Goal: Communication & Community: Answer question/provide support

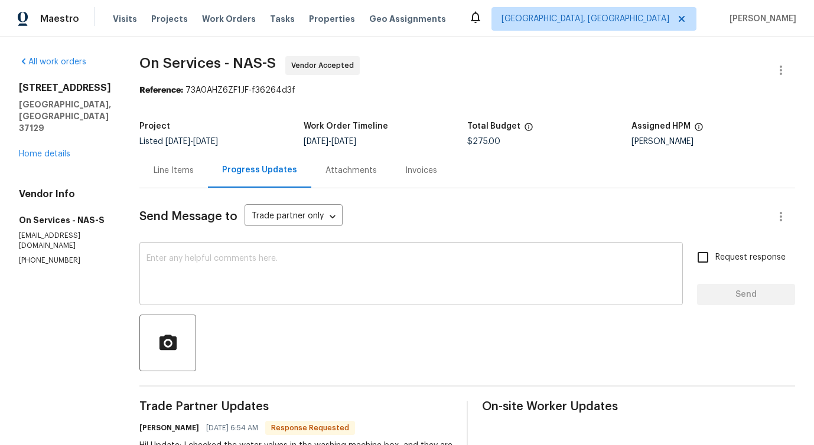
click at [284, 262] on textarea at bounding box center [410, 275] width 529 height 41
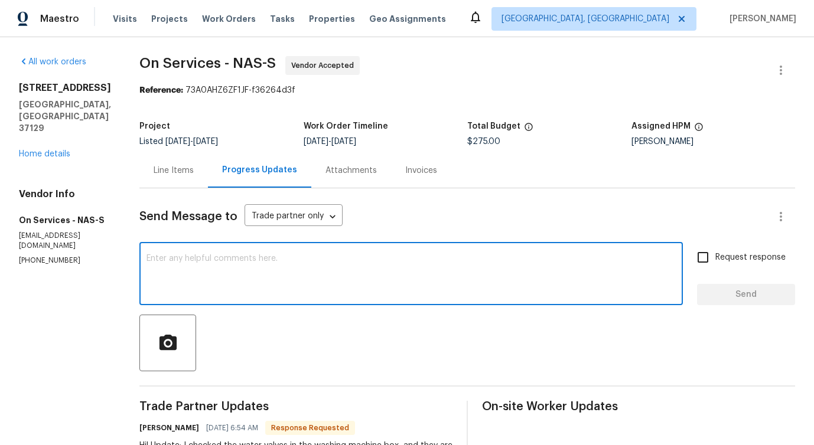
click at [291, 256] on textarea at bounding box center [410, 275] width 529 height 41
click at [299, 278] on textarea at bounding box center [410, 275] width 529 height 41
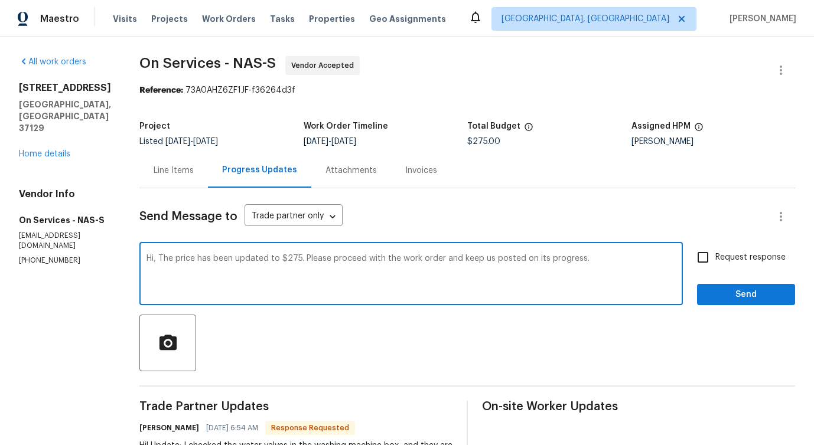
type textarea "Hi, The price has been updated to $275. Please proceed with the work order and …"
click at [729, 259] on span "Request response" at bounding box center [750, 258] width 70 height 12
click at [715, 259] on input "Request response" at bounding box center [702, 257] width 25 height 25
checkbox input "true"
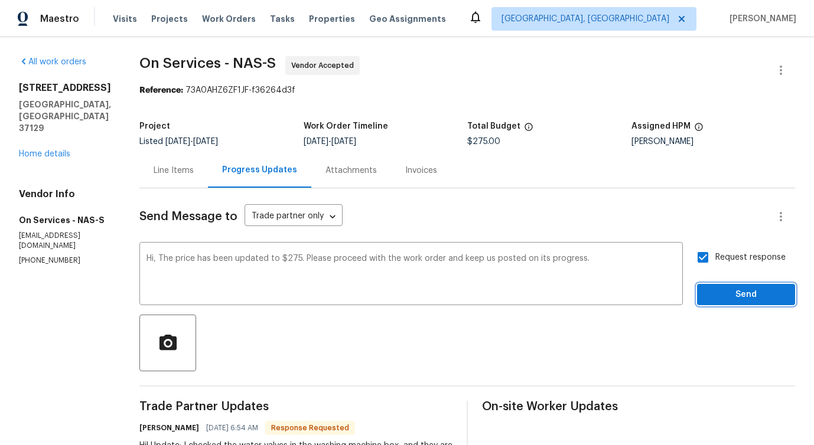
click at [730, 297] on span "Send" at bounding box center [745, 295] width 79 height 15
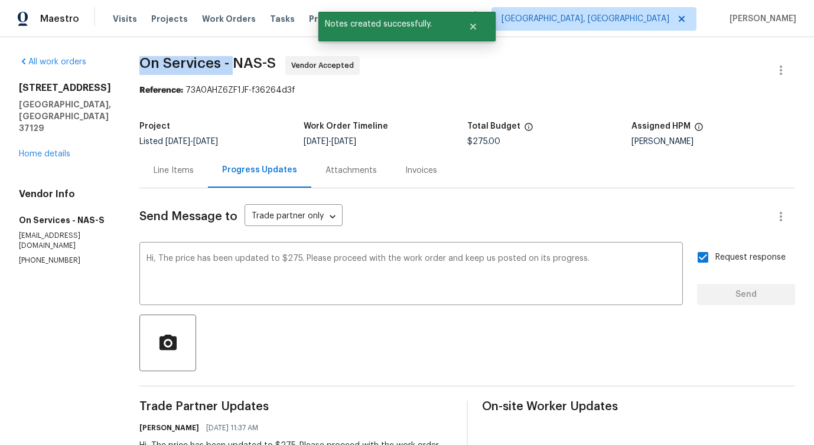
drag, startPoint x: 131, startPoint y: 68, endPoint x: 223, endPoint y: 67, distance: 92.7
click at [223, 67] on div "All work orders 478 Deerfield Dr Murfreesboro, TN 37129 Home details Vendor Inf…" at bounding box center [407, 377] width 814 height 680
copy span "On Services -"
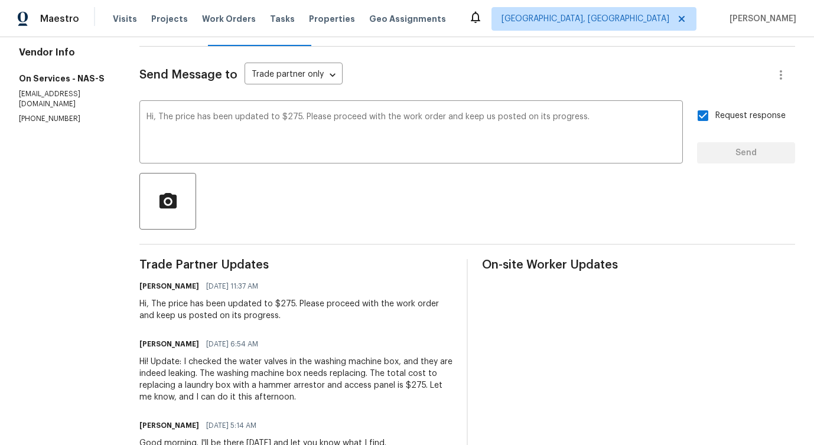
scroll to position [152, 0]
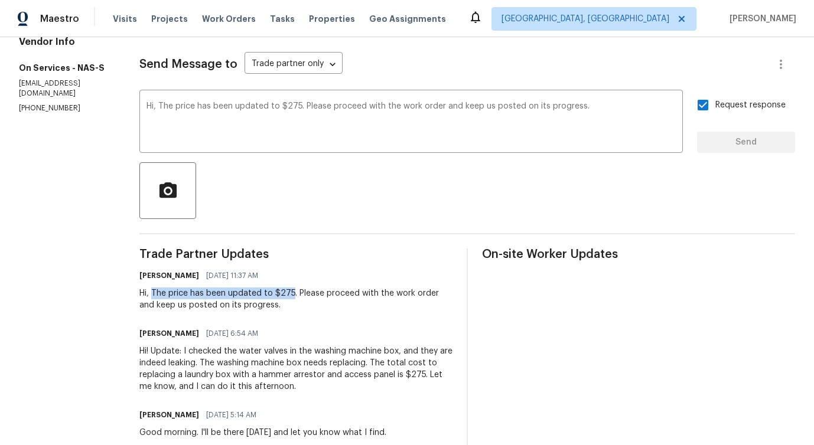
drag, startPoint x: 145, startPoint y: 294, endPoint x: 282, endPoint y: 290, distance: 137.7
click at [282, 290] on div "Hi, The price has been updated to $275. Please proceed with the work order and …" at bounding box center [295, 300] width 313 height 24
copy div "The price has been updated to $275"
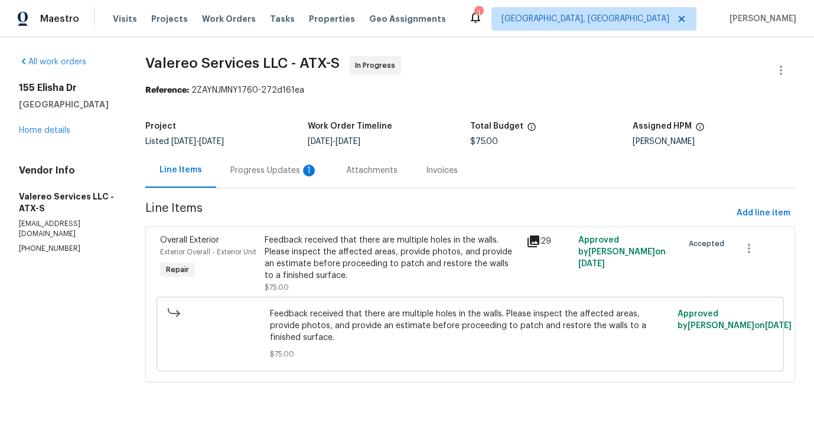
click at [291, 174] on div "Progress Updates 1" at bounding box center [273, 171] width 87 height 12
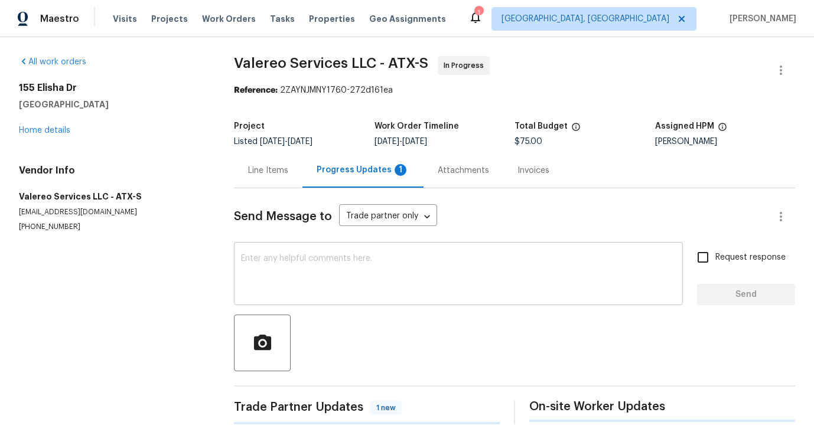
click at [317, 283] on textarea at bounding box center [458, 275] width 435 height 41
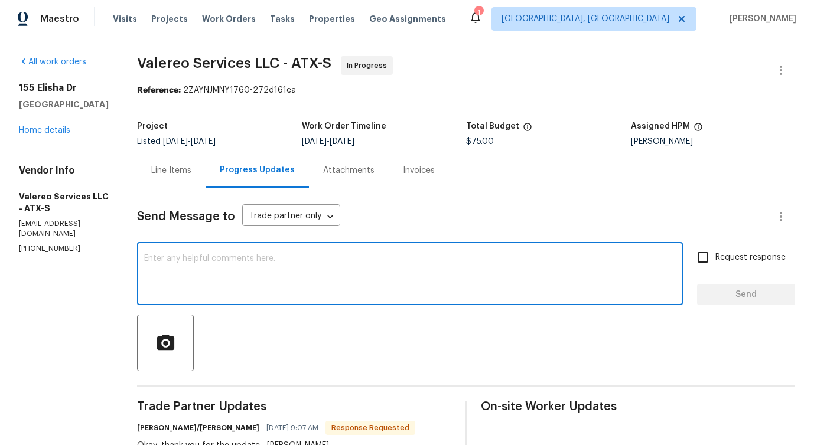
click at [228, 302] on div "x ​" at bounding box center [410, 275] width 546 height 60
click at [175, 173] on div "Line Items" at bounding box center [171, 171] width 40 height 12
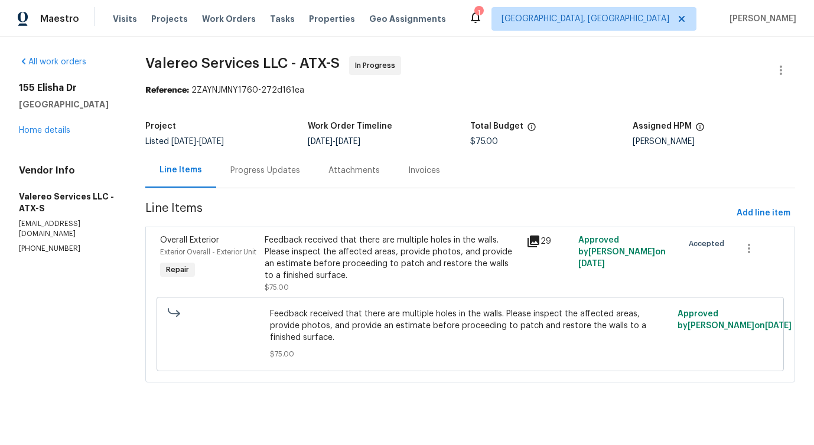
click at [344, 267] on div "Feedback received that there are multiple holes in the walls. Please inspect th…" at bounding box center [392, 257] width 254 height 47
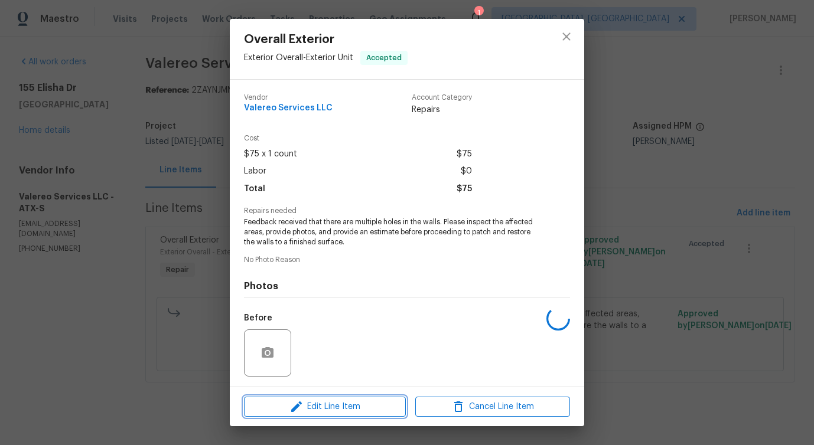
click at [291, 407] on icon "button" at bounding box center [296, 407] width 14 height 14
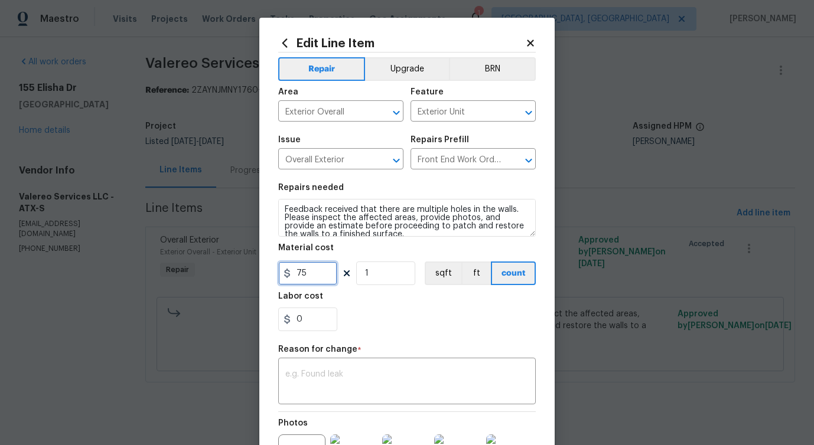
click at [320, 278] on input "75" at bounding box center [307, 274] width 59 height 24
type input "1400"
click at [351, 376] on textarea at bounding box center [406, 382] width 243 height 25
paste textarea "(PS) Updated cost per BR team approval."
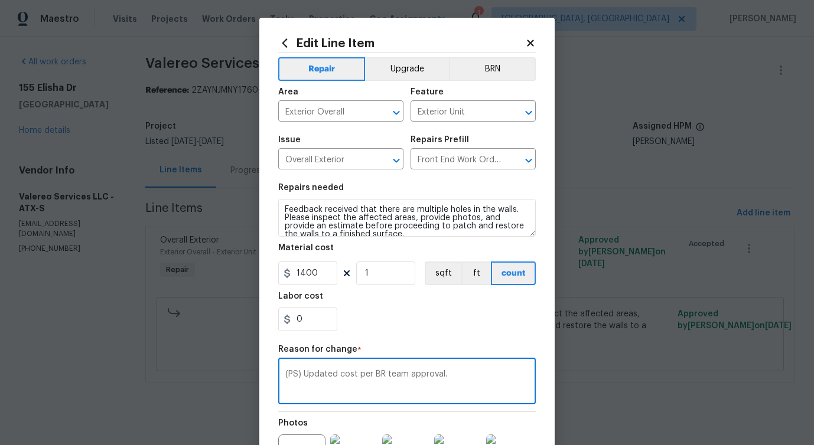
scroll to position [149, 0]
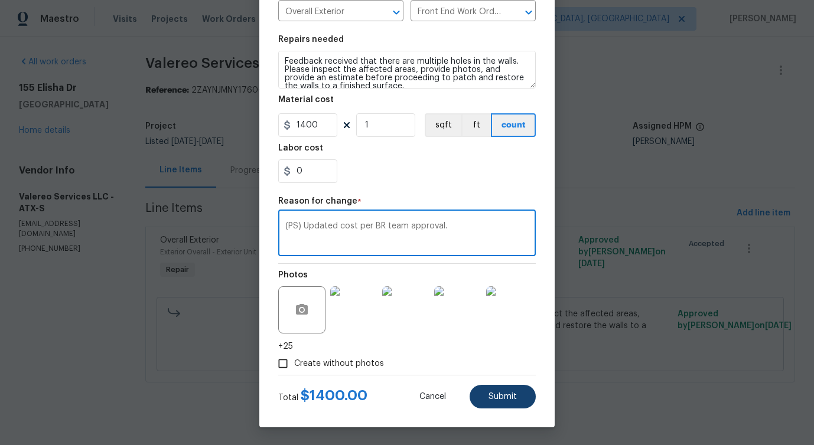
type textarea "(PS) Updated cost per BR team approval."
click at [494, 400] on span "Submit" at bounding box center [502, 397] width 28 height 9
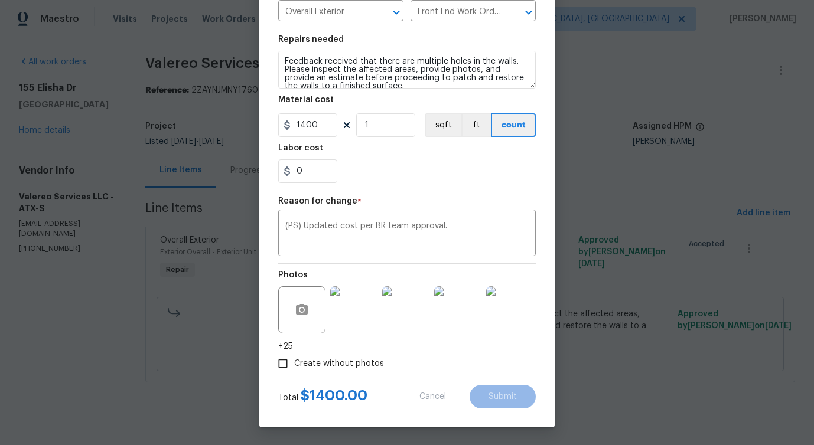
type input "75"
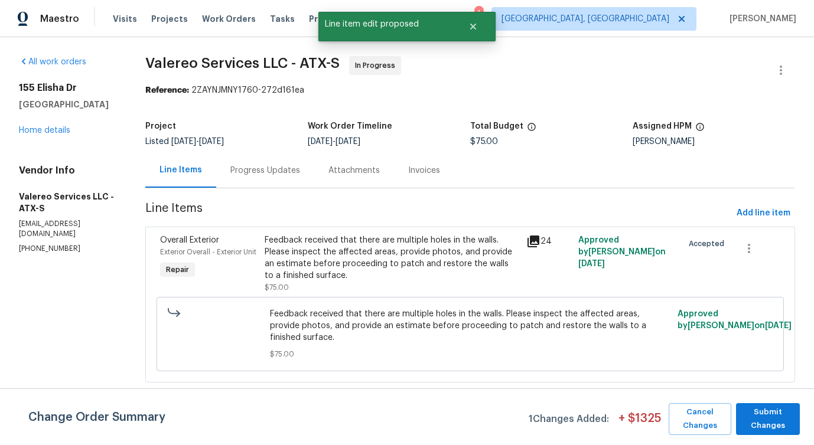
scroll to position [0, 0]
click at [771, 431] on span "Submit Changes" at bounding box center [768, 419] width 52 height 27
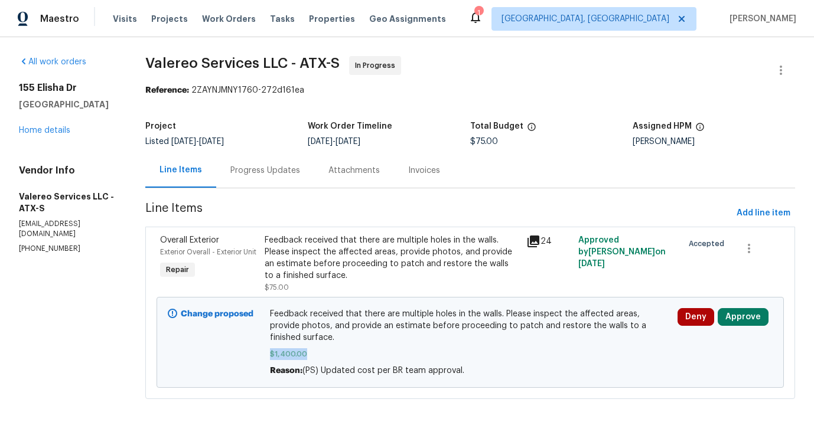
drag, startPoint x: 269, startPoint y: 344, endPoint x: 325, endPoint y: 344, distance: 56.1
click at [325, 344] on div "Feedback received that there are multiple holes in the walls. Please inspect th…" at bounding box center [470, 343] width 408 height 76
copy span "$1,400.00"
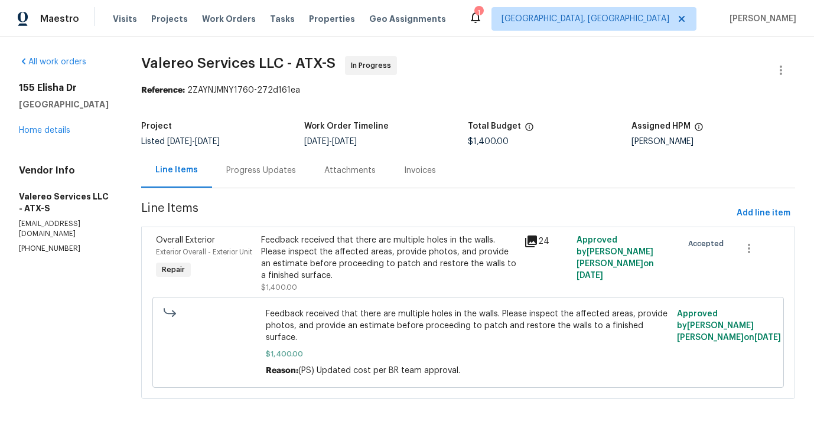
click at [254, 181] on div "Progress Updates" at bounding box center [261, 170] width 98 height 35
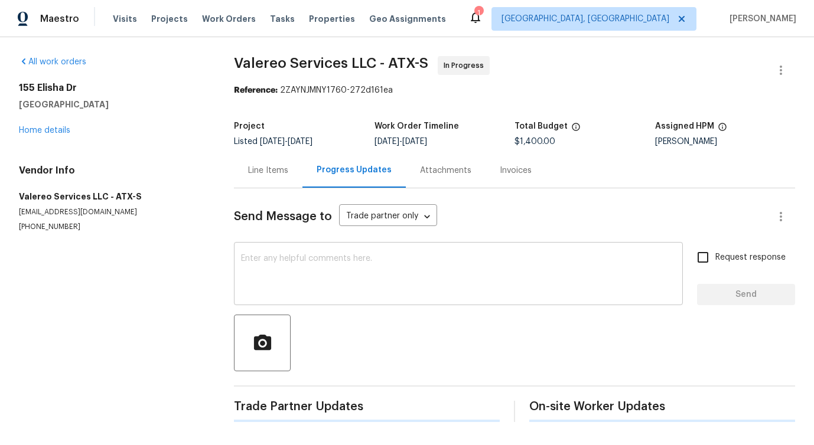
click at [321, 297] on div "x ​" at bounding box center [458, 275] width 449 height 60
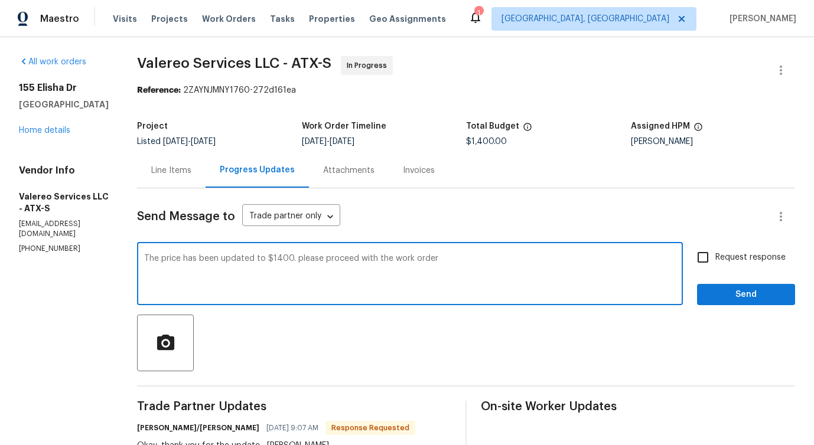
click at [0, 0] on span "Please" at bounding box center [0, 0] width 0 height 0
click at [0, 0] on span "order" at bounding box center [0, 0] width 0 height 0
click at [137, 264] on div "The price has been updated to $1400. Please proceed with the work order. x ​" at bounding box center [410, 275] width 546 height 60
type textarea "The price has been updated to $1400. Please proceed with the work order, and ke…"
drag, startPoint x: 371, startPoint y: 253, endPoint x: 461, endPoint y: 266, distance: 90.8
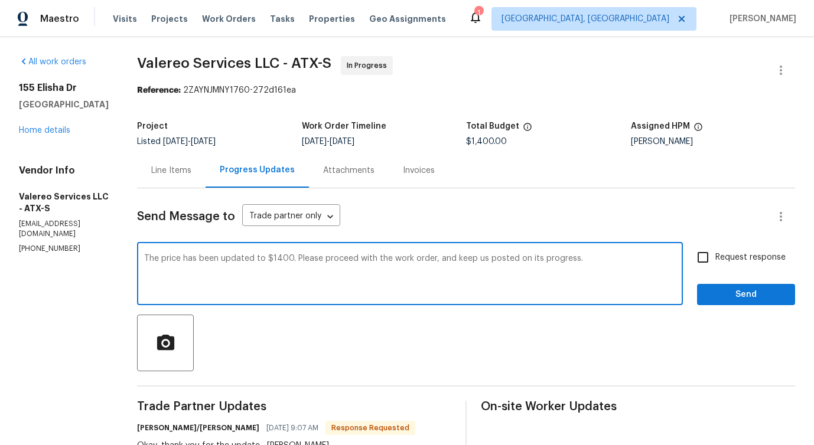
click at [461, 266] on div "The price has been updated to $1400. Please proceed with the work order, and ke…" at bounding box center [410, 275] width 546 height 60
click at [705, 255] on input "Request response" at bounding box center [702, 257] width 25 height 25
checkbox input "true"
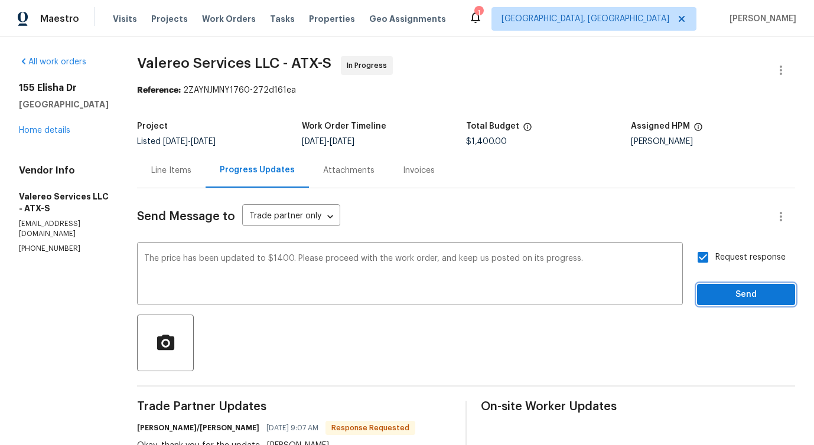
click at [729, 292] on span "Send" at bounding box center [745, 295] width 79 height 15
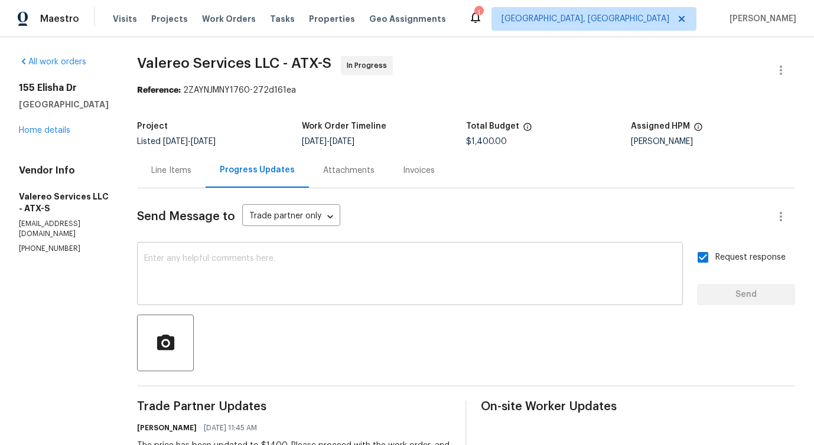
click at [446, 295] on textarea at bounding box center [409, 275] width 531 height 41
drag, startPoint x: 123, startPoint y: 57, endPoint x: 285, endPoint y: 64, distance: 161.3
click at [285, 64] on div "All work orders [STREET_ADDRESS][PERSON_NAME] Home details Vendor Info Valereo …" at bounding box center [407, 440] width 814 height 807
copy span "Valereo Services LLC -"
click at [285, 64] on span "Valereo Services LLC - ATX-S" at bounding box center [234, 63] width 194 height 14
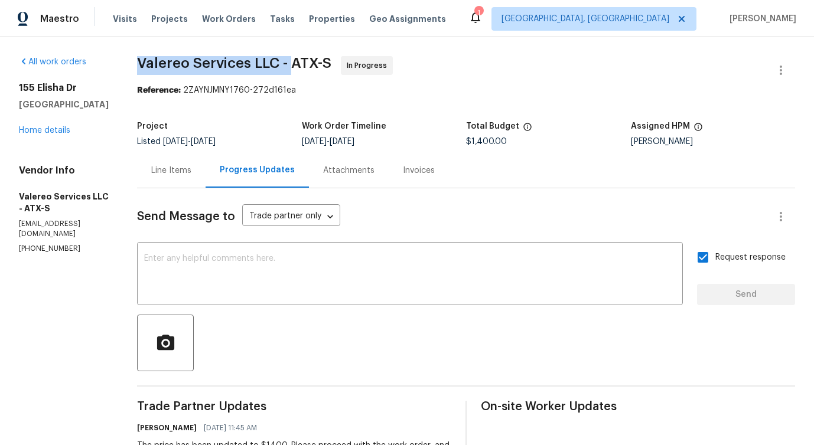
drag, startPoint x: 133, startPoint y: 62, endPoint x: 286, endPoint y: 63, distance: 152.9
click at [286, 63] on span "Valereo Services LLC - ATX-S" at bounding box center [234, 63] width 194 height 14
copy span "Valereo Services LLC -"
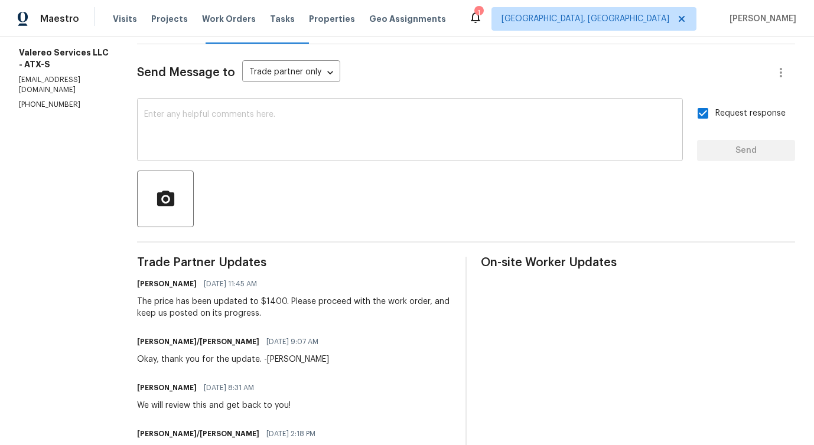
scroll to position [145, 0]
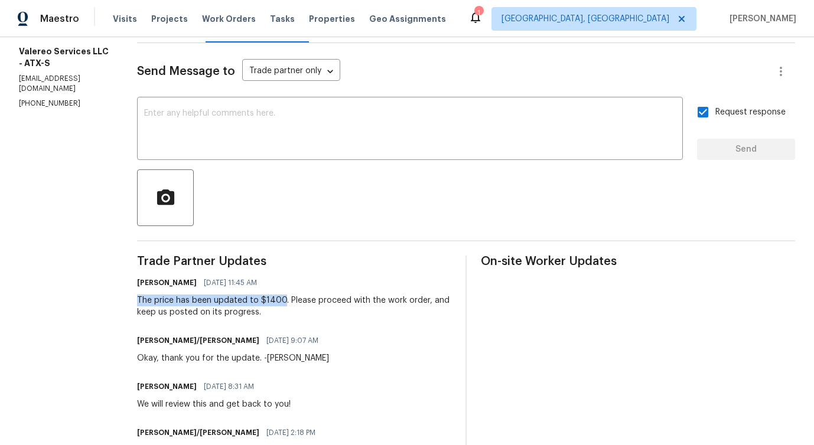
drag, startPoint x: 132, startPoint y: 299, endPoint x: 275, endPoint y: 298, distance: 142.3
click at [275, 298] on div "The price has been updated to $1400. Please proceed with the work order, and ke…" at bounding box center [294, 307] width 314 height 24
copy div "The price has been updated to $1400"
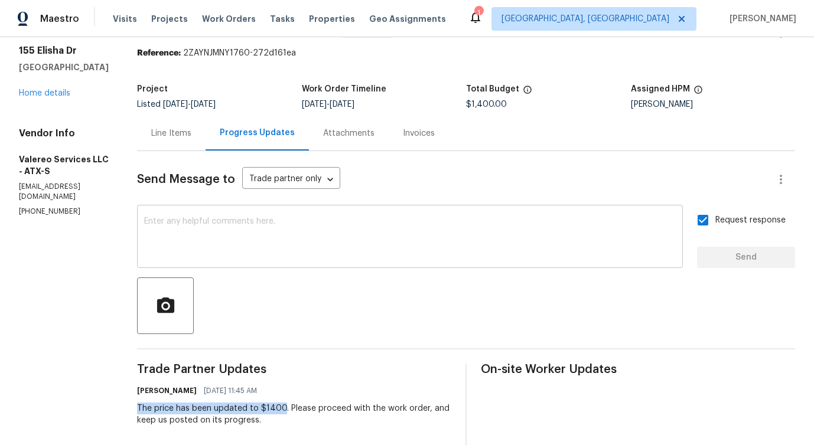
scroll to position [0, 0]
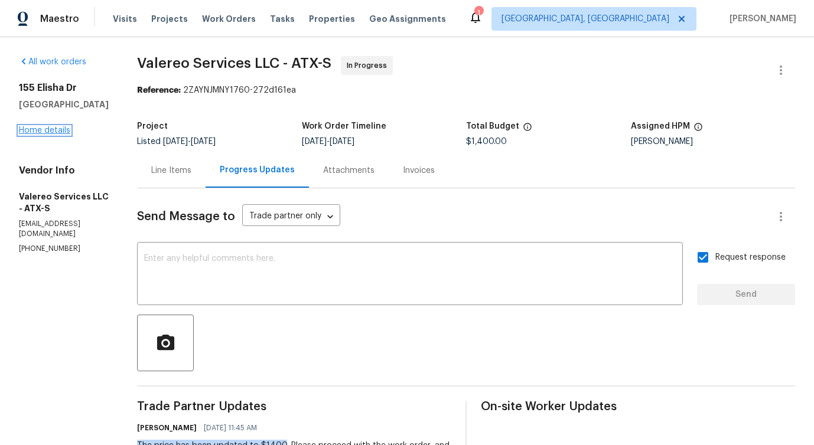
click at [51, 135] on link "Home details" at bounding box center [44, 130] width 51 height 8
